Goal: Find contact information: Find contact information

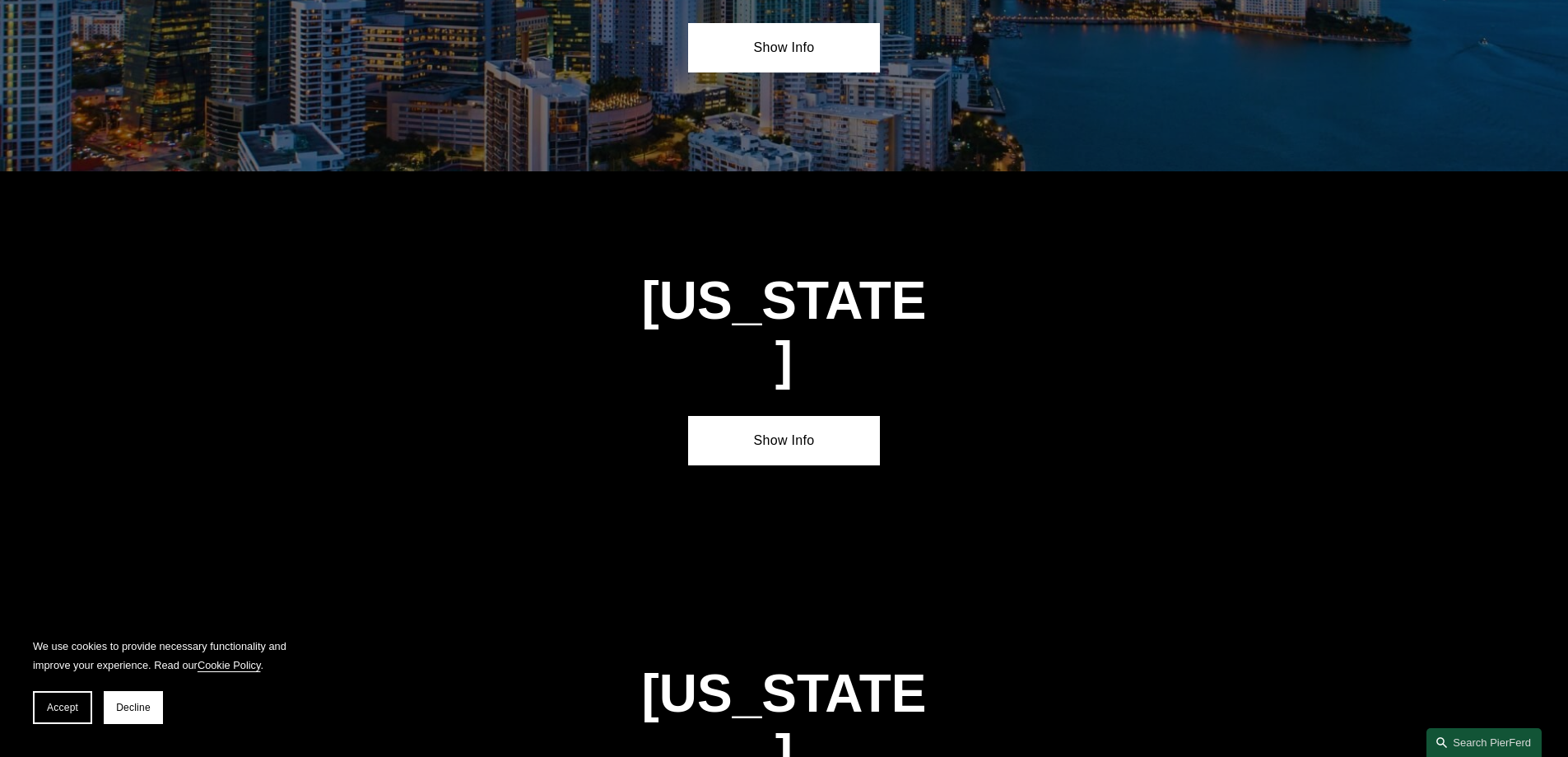
scroll to position [1663, 0]
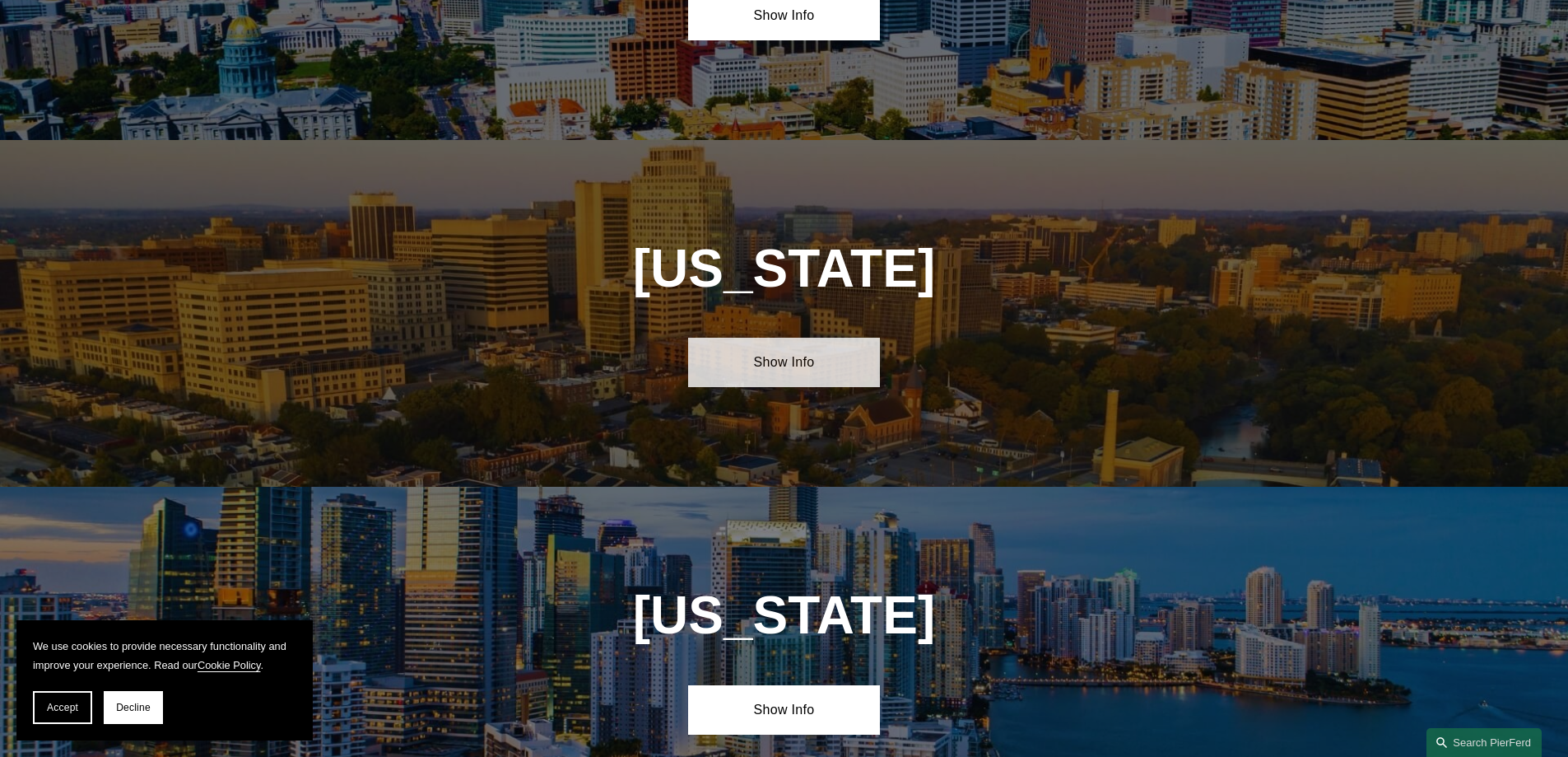
click at [817, 347] on link "Show Info" at bounding box center [784, 363] width 191 height 50
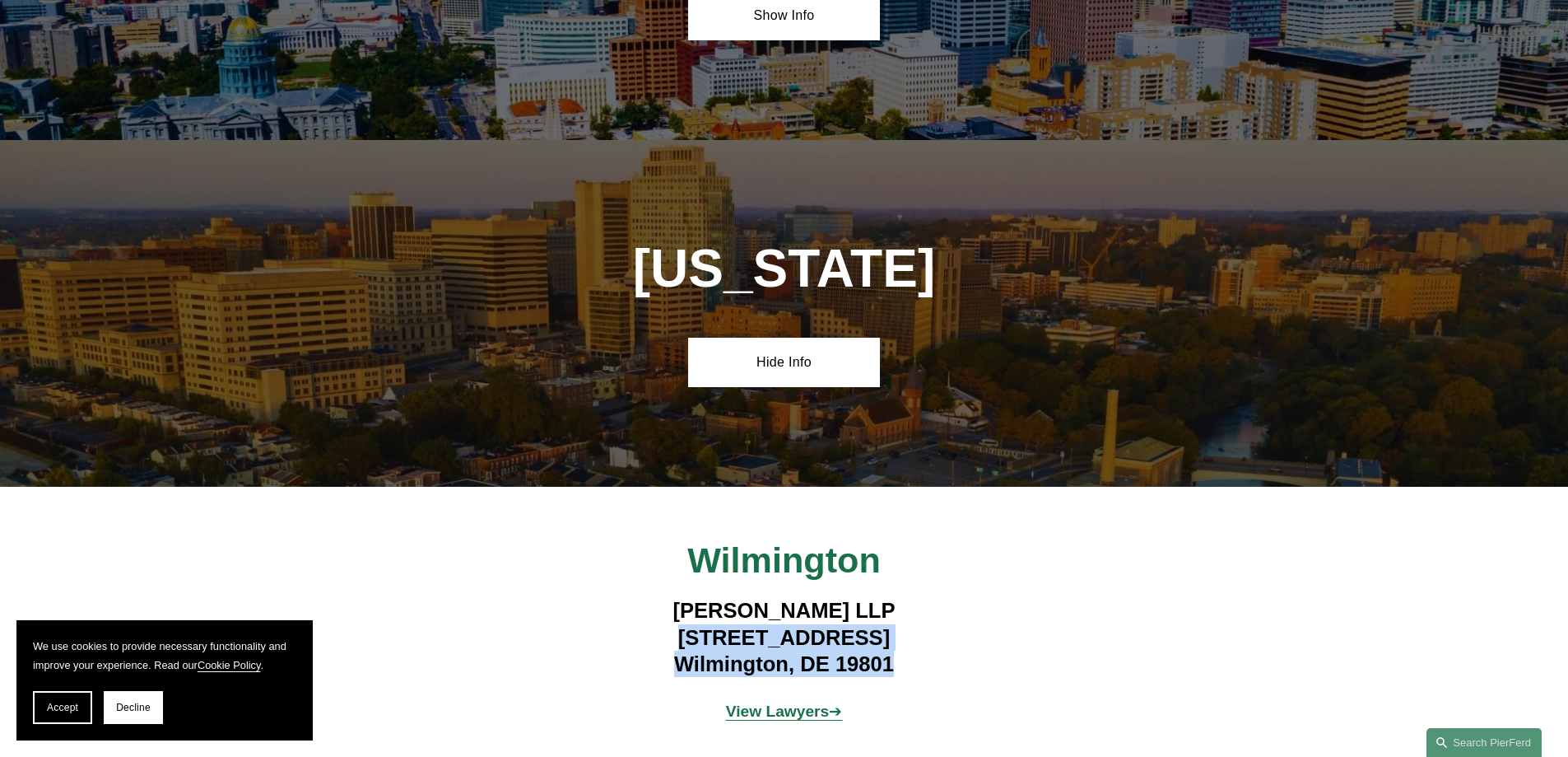
drag, startPoint x: 700, startPoint y: 620, endPoint x: 889, endPoint y: 642, distance: 190.3
click at [889, 642] on h4 "Pierson Ferdinand LLP 112 French Street Wilmington, DE 19801" at bounding box center [784, 637] width 480 height 80
copy h4 "112 French Street Wilmington, DE 19801"
